Goal: Find specific fact: Find specific fact

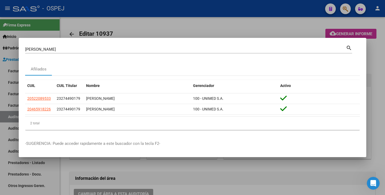
scroll to position [320, 0]
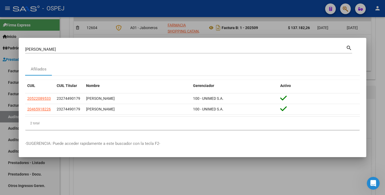
click at [162, 159] on div at bounding box center [192, 97] width 385 height 195
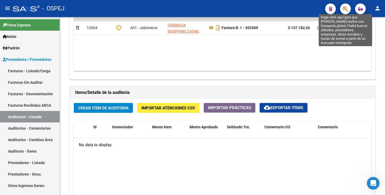
click at [344, 8] on icon "button" at bounding box center [344, 9] width 5 height 6
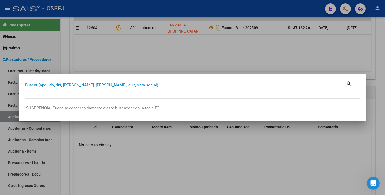
paste input "46416004"
type input "46416004"
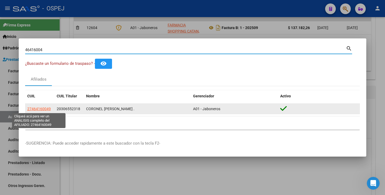
click at [33, 107] on span "27464160049" at bounding box center [39, 109] width 24 height 4
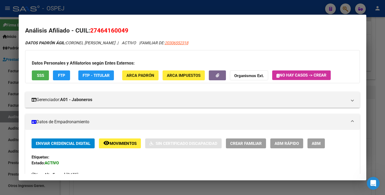
drag, startPoint x: 91, startPoint y: 29, endPoint x: 128, endPoint y: 29, distance: 36.9
click at [128, 29] on span "27464160049" at bounding box center [109, 30] width 38 height 7
copy span "27464160049"
drag, startPoint x: 67, startPoint y: 43, endPoint x: 112, endPoint y: 39, distance: 44.7
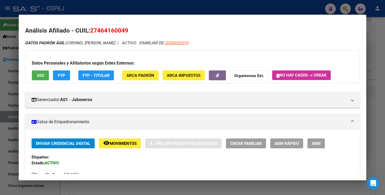
copy span "CORONEL [PERSON_NAME]"
click at [9, 74] on div at bounding box center [192, 97] width 385 height 195
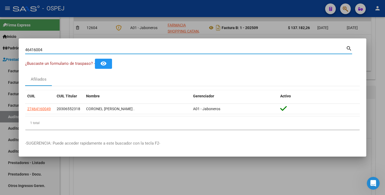
drag, startPoint x: 48, startPoint y: 50, endPoint x: 0, endPoint y: 26, distance: 53.6
click at [0, 26] on div "46416004 Buscar (apellido, dni, cuil, nro traspaso, cuit, obra social) search ¿…" at bounding box center [192, 97] width 385 height 195
paste input "6559214"
type input "6559214"
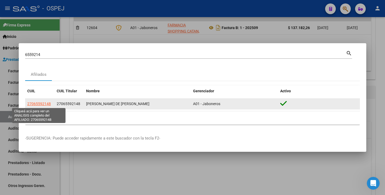
click at [44, 105] on span "27065592148" at bounding box center [39, 104] width 24 height 4
type textarea "27065592148"
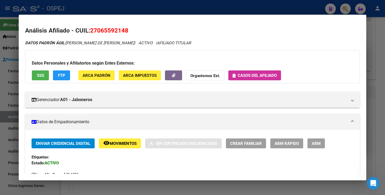
drag, startPoint x: 92, startPoint y: 30, endPoint x: 129, endPoint y: 30, distance: 37.1
click at [129, 30] on h2 "Análisis Afiliado - CUIL: 27065592148" at bounding box center [192, 30] width 334 height 9
copy span "27065592148"
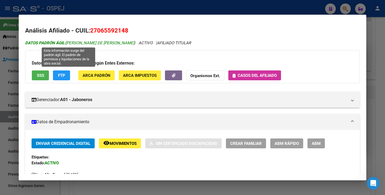
click at [68, 42] on span "DATOS PADRÓN ÁGIL: [PERSON_NAME] DE [PERSON_NAME]" at bounding box center [79, 43] width 109 height 5
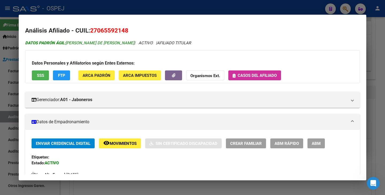
drag, startPoint x: 68, startPoint y: 42, endPoint x: 72, endPoint y: 42, distance: 4.0
click at [72, 42] on span "DATOS PADRÓN ÁGIL: [PERSON_NAME] DE [PERSON_NAME]" at bounding box center [79, 43] width 109 height 5
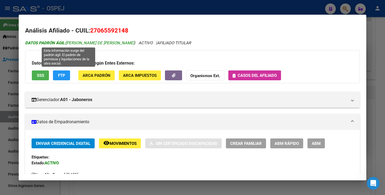
drag, startPoint x: 110, startPoint y: 44, endPoint x: 67, endPoint y: 45, distance: 42.8
click at [67, 45] on span "DATOS PADRÓN ÁGIL: [PERSON_NAME] DE [PERSON_NAME]" at bounding box center [79, 43] width 109 height 5
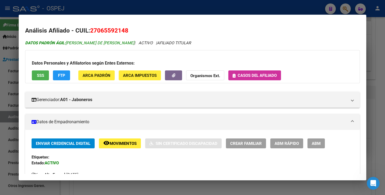
copy span "[PERSON_NAME] DE [PERSON_NAME]"
